Goal: Check status: Check status

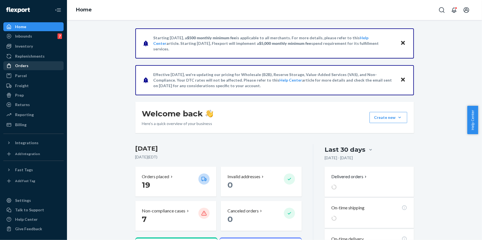
click at [37, 66] on div "Orders" at bounding box center [33, 66] width 59 height 8
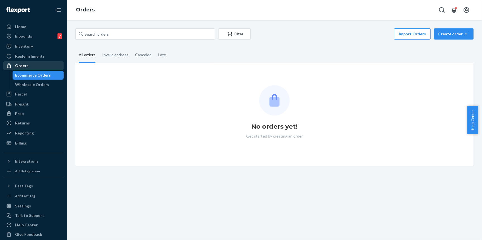
click at [37, 66] on div "Orders" at bounding box center [33, 66] width 59 height 8
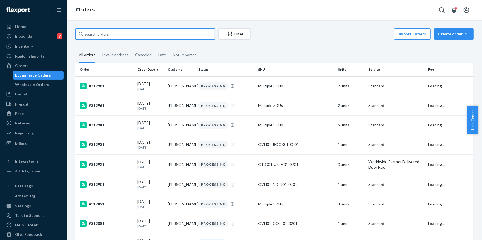
click at [125, 37] on input "text" at bounding box center [144, 33] width 139 height 11
paste input "311601"
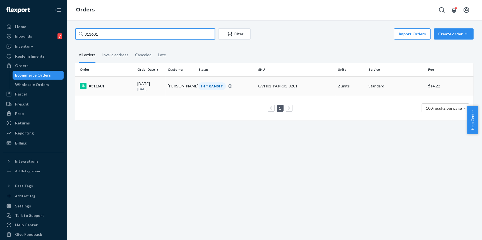
type input "311601"
click at [101, 90] on td "#311601" at bounding box center [105, 86] width 60 height 20
